Goal: Task Accomplishment & Management: Complete application form

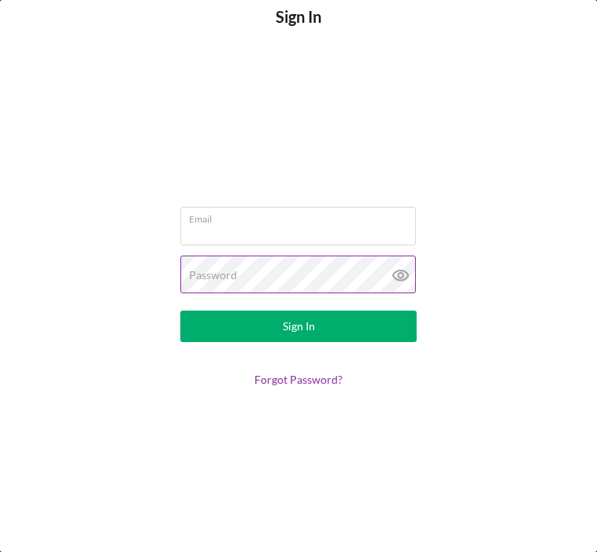
type input "[EMAIL_ADDRESS][DOMAIN_NAME]"
click at [404, 274] on icon at bounding box center [400, 275] width 39 height 39
click at [304, 328] on div "Sign In" at bounding box center [299, 326] width 32 height 31
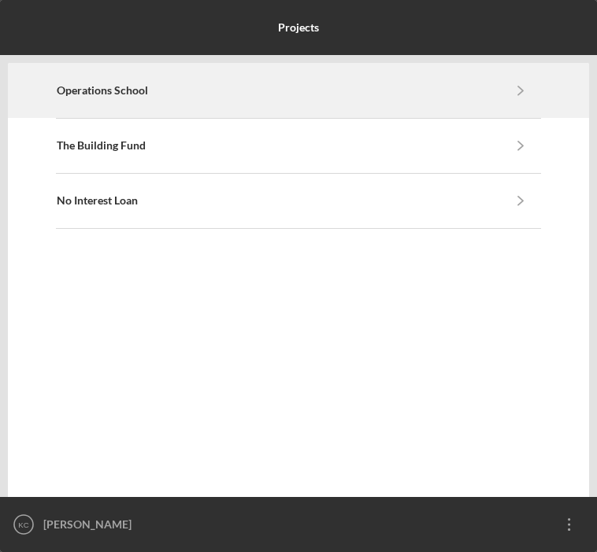
click at [519, 87] on polyline "button" at bounding box center [520, 91] width 5 height 9
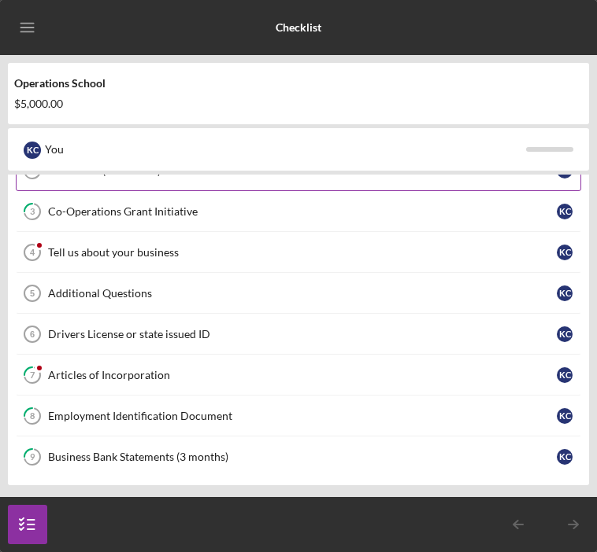
scroll to position [117, 0]
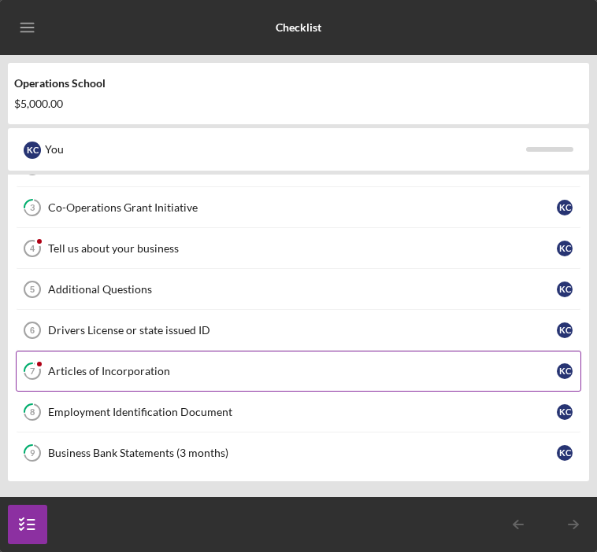
click at [151, 371] on div "Articles of Incorporation" at bounding box center [302, 371] width 508 height 13
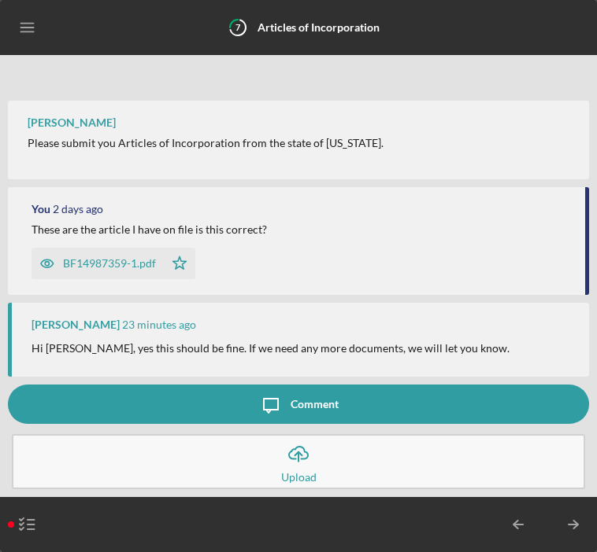
click at [317, 404] on div "Comment" at bounding box center [314, 404] width 48 height 39
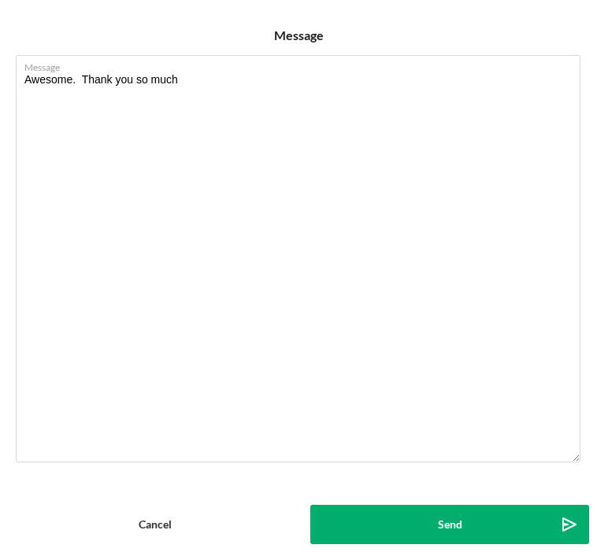
type textarea "Awesome. Thank you so much"
click at [475, 520] on button "Send Icon/icon-invite-send" at bounding box center [449, 524] width 279 height 39
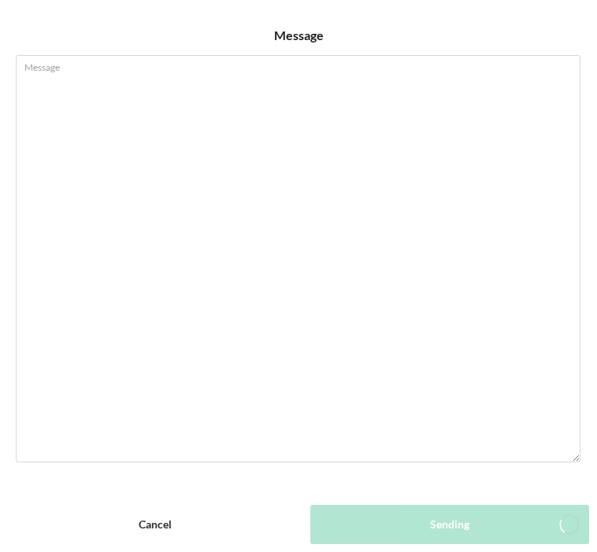
scroll to position [38, 0]
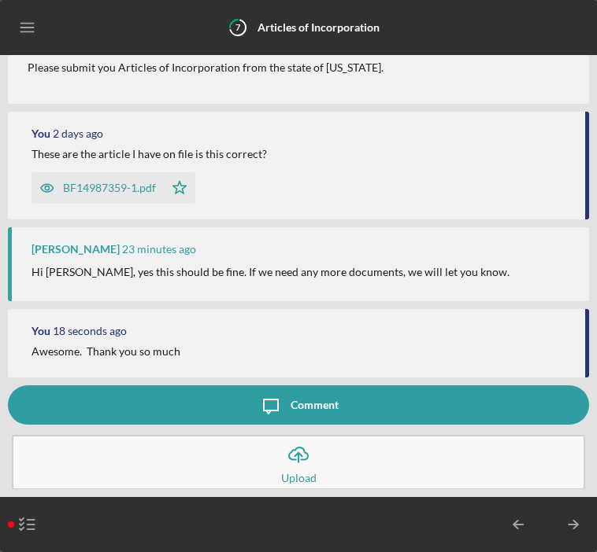
click at [28, 29] on icon "Icon/Menu" at bounding box center [27, 27] width 35 height 35
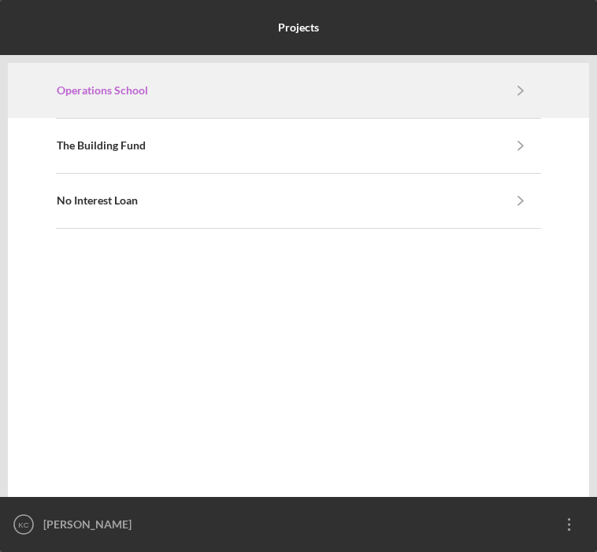
click at [175, 93] on link "Operations School" at bounding box center [279, 90] width 445 height 13
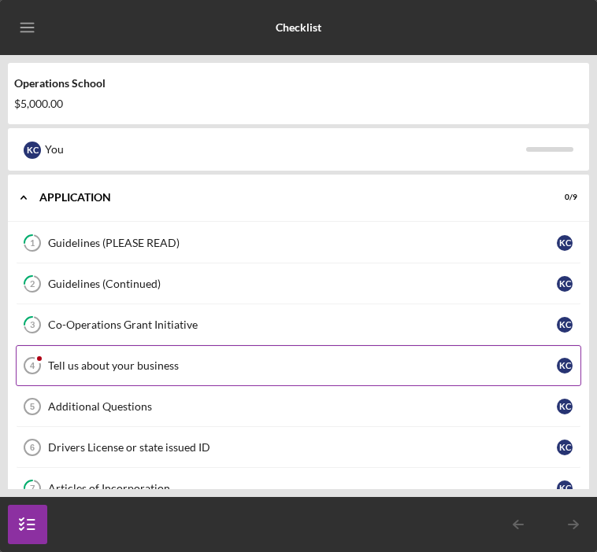
click at [104, 362] on div "Tell us about your business" at bounding box center [302, 366] width 508 height 13
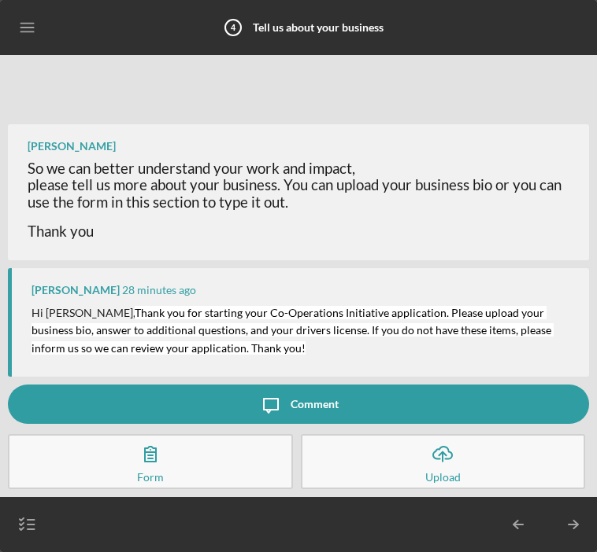
click at [312, 406] on div "Comment" at bounding box center [314, 404] width 48 height 39
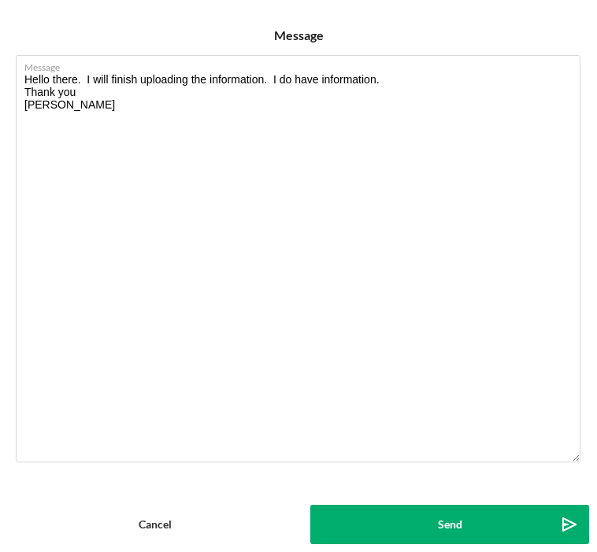
type textarea "Hello there. I will finish uploading the information. I do have information. Th…"
click at [477, 521] on button "Send Icon/icon-invite-send" at bounding box center [449, 524] width 279 height 39
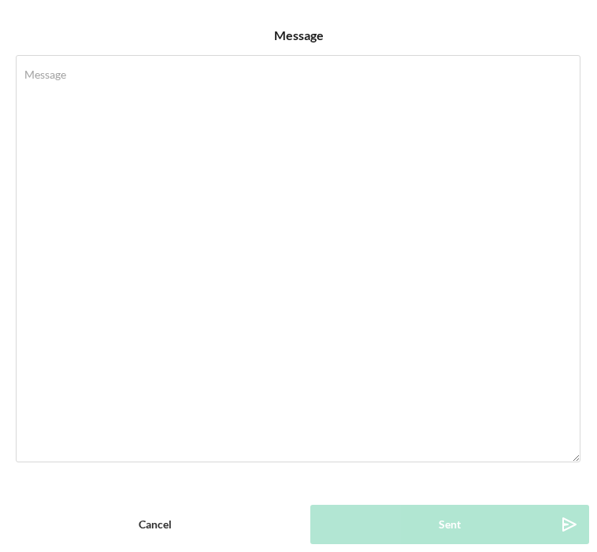
scroll to position [40, 0]
